Goal: Find specific fact: Find specific fact

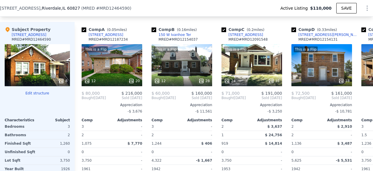
scroll to position [615, 0]
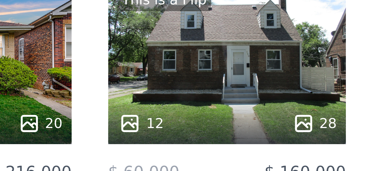
click at [171, 66] on div "This is a Flip 12 28" at bounding box center [182, 63] width 61 height 42
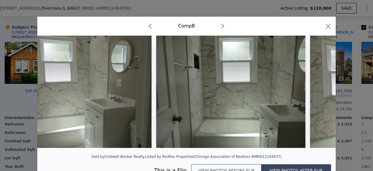
scroll to position [0, 2281]
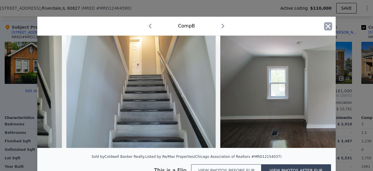
click at [325, 23] on icon "button" at bounding box center [328, 26] width 8 height 8
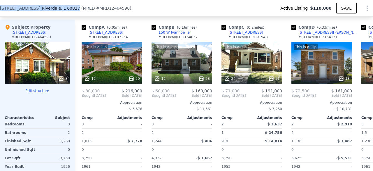
drag, startPoint x: 73, startPoint y: 7, endPoint x: 0, endPoint y: 5, distance: 73.5
click at [0, 5] on div "[STREET_ADDRESS] ( MRED # MRD12464590 ) Active Listing $110,000 SAVE" at bounding box center [186, 8] width 373 height 16
copy div "[STREET_ADDRESS]"
